Goal: Find specific page/section: Find specific page/section

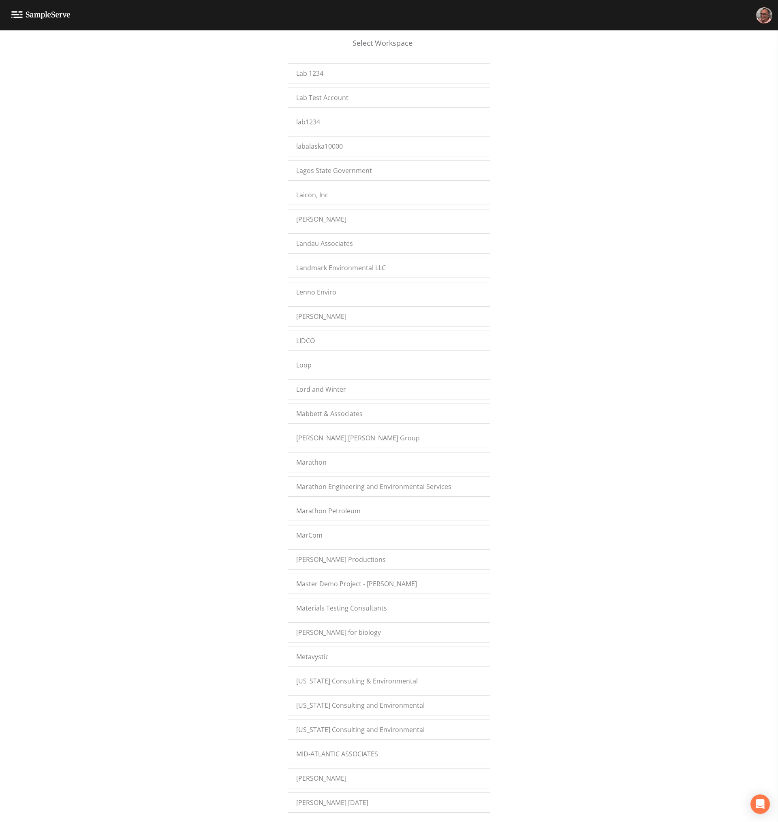
scroll to position [12915, 0]
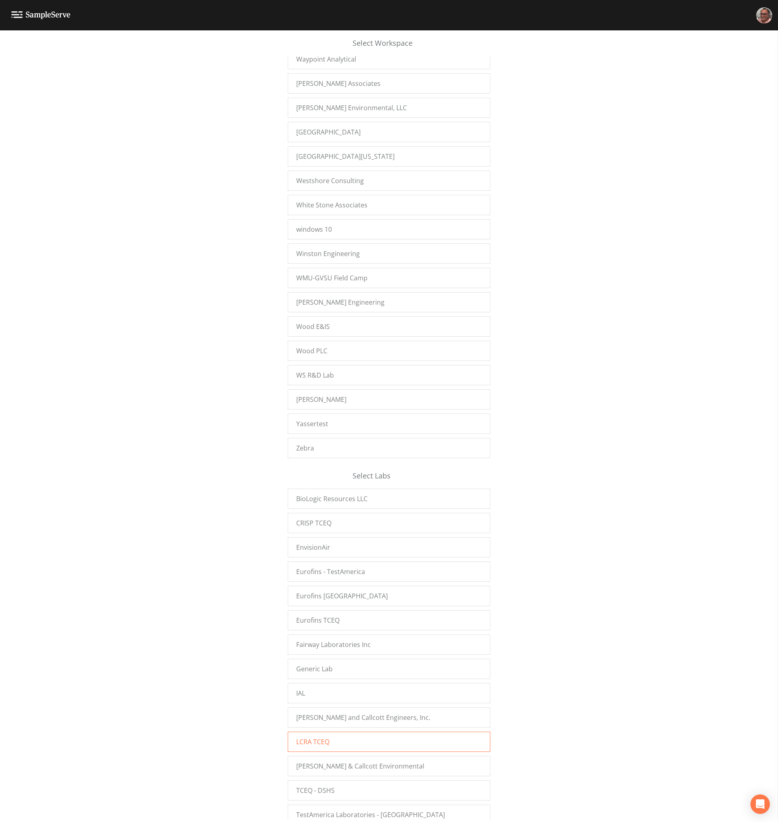
click at [328, 735] on div "LCRA TCEQ" at bounding box center [389, 742] width 203 height 20
